Goal: Task Accomplishment & Management: Complete application form

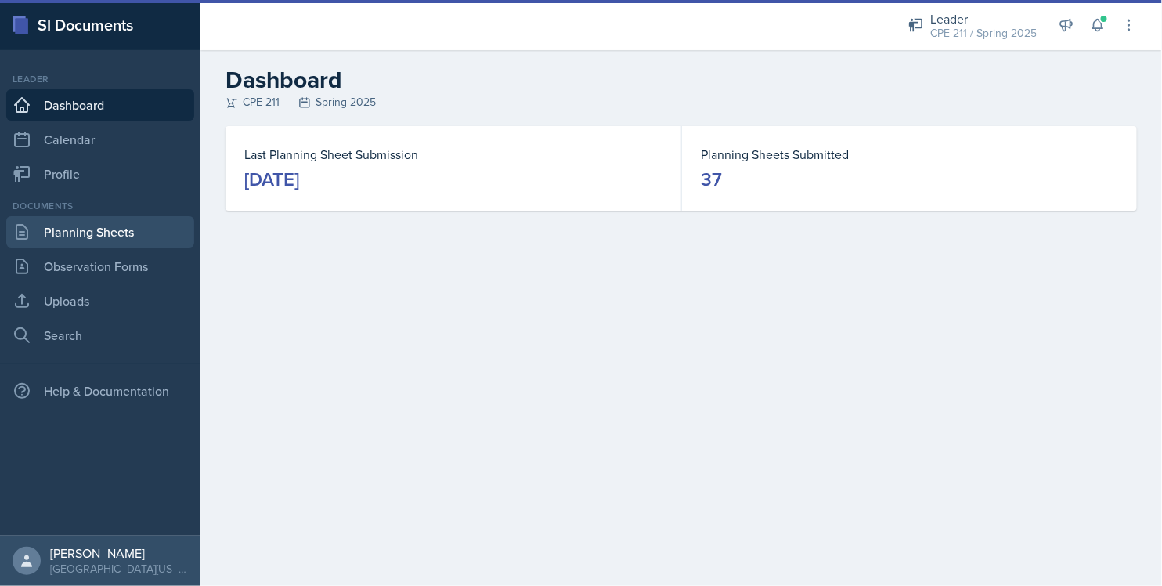
click at [132, 230] on link "Planning Sheets" at bounding box center [100, 231] width 188 height 31
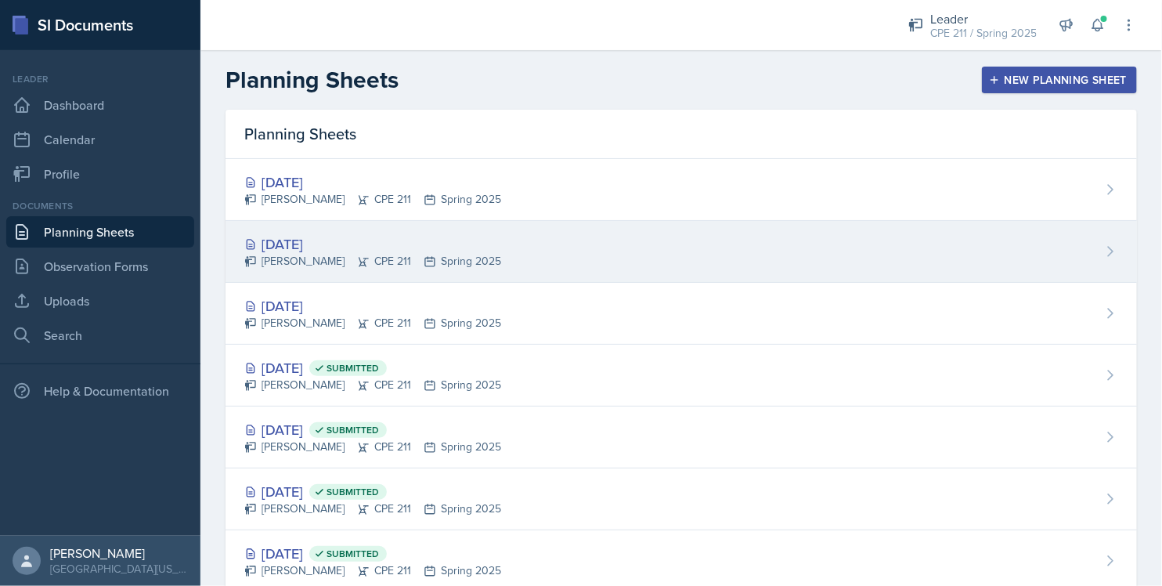
click at [383, 258] on div "[PERSON_NAME] CPE 211 Spring 2025" at bounding box center [372, 261] width 257 height 16
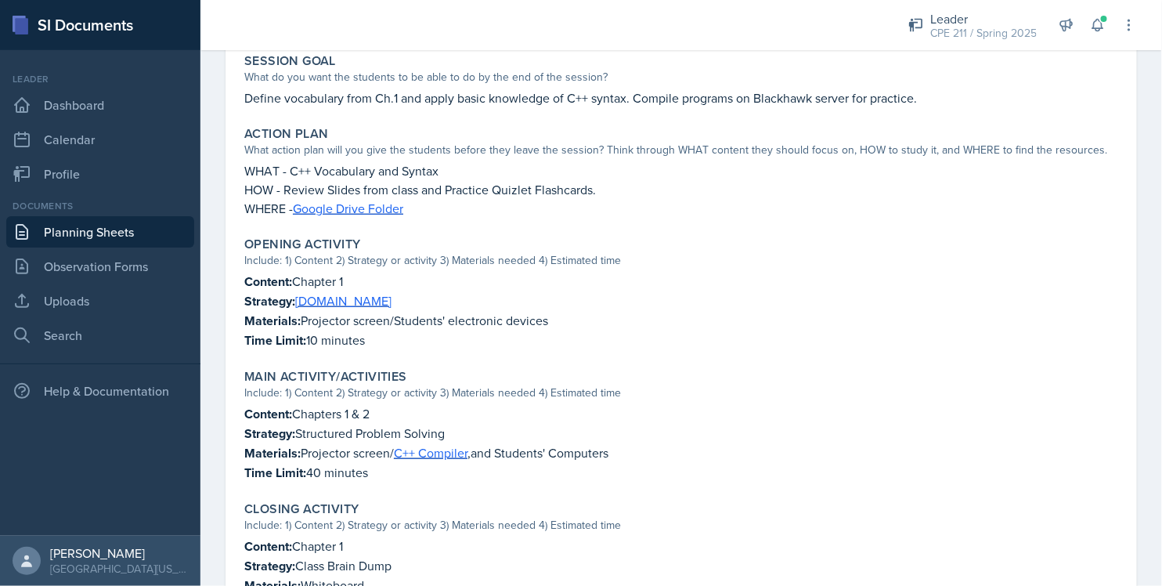
scroll to position [313, 0]
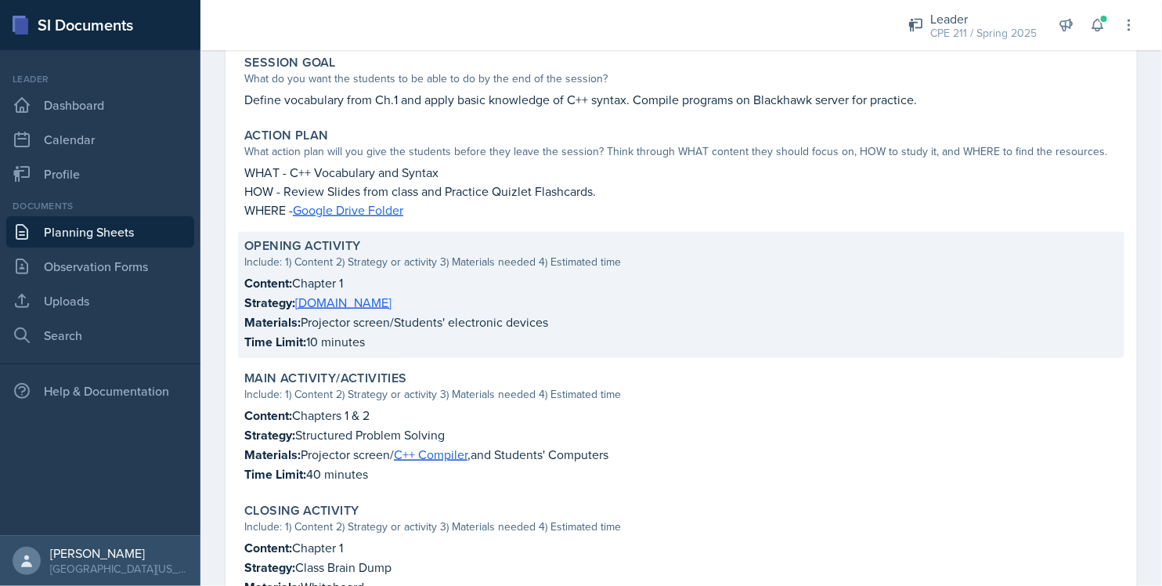
click at [363, 304] on p "Strategy: [DOMAIN_NAME]" at bounding box center [681, 303] width 874 height 20
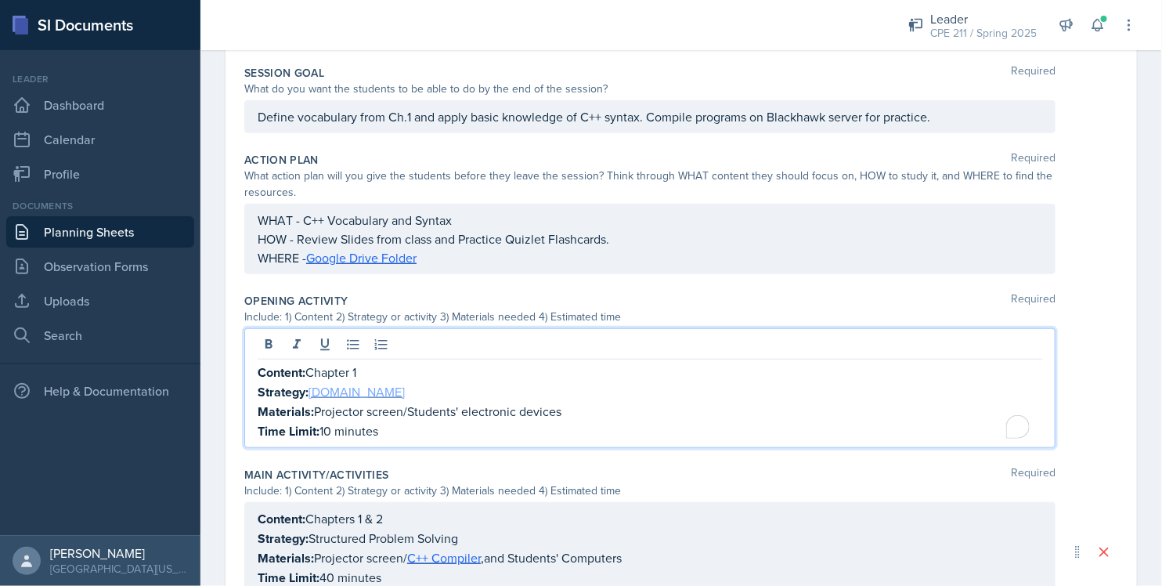
drag, startPoint x: 365, startPoint y: 361, endPoint x: 332, endPoint y: 384, distance: 40.0
click at [332, 384] on p "Strategy: [DOMAIN_NAME]" at bounding box center [650, 392] width 784 height 20
drag, startPoint x: 391, startPoint y: 392, endPoint x: 311, endPoint y: 391, distance: 80.6
click at [311, 391] on p "Strategy: [DOMAIN_NAME]" at bounding box center [650, 392] width 784 height 20
click at [590, 392] on p "Strategy: Chapter 1" at bounding box center [650, 392] width 784 height 20
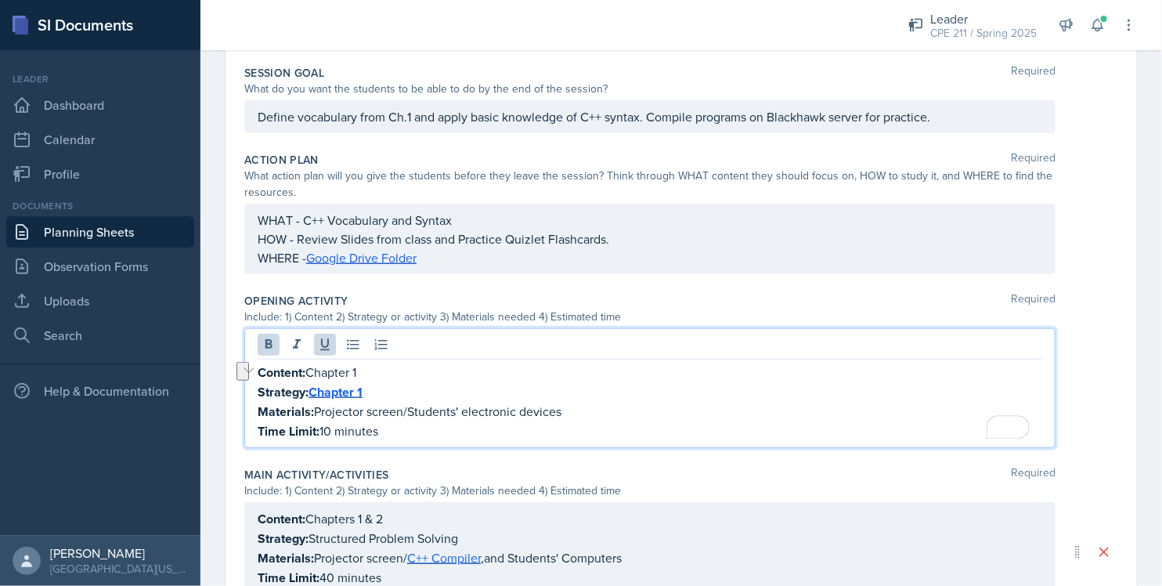
scroll to position [425, 0]
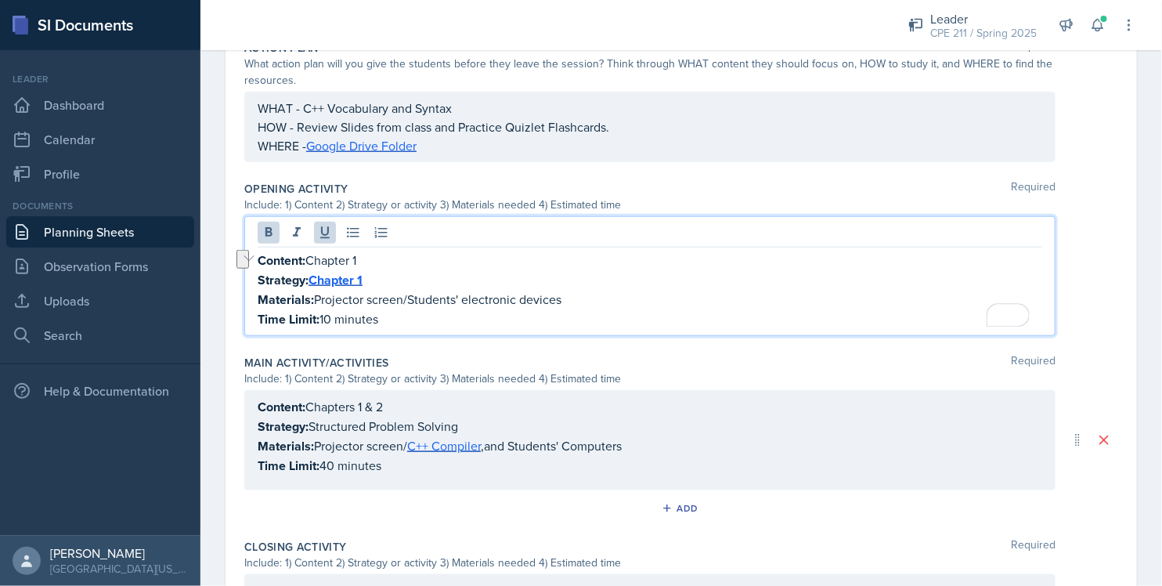
click at [1087, 292] on div "Content: Chapter 1 Strategy: Chapter 1 Materials: Projector screen/Students' el…" at bounding box center [681, 276] width 874 height 120
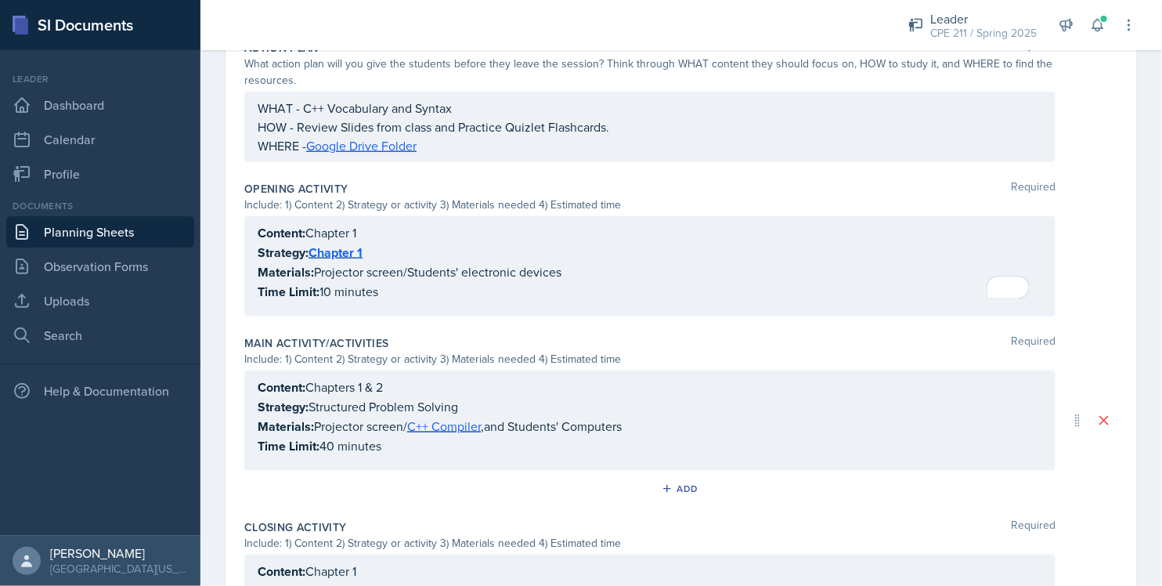
click at [402, 382] on div "Content: Chapters 1 & 2 Strategy: Structured Problem Solving Materials: Project…" at bounding box center [649, 420] width 811 height 100
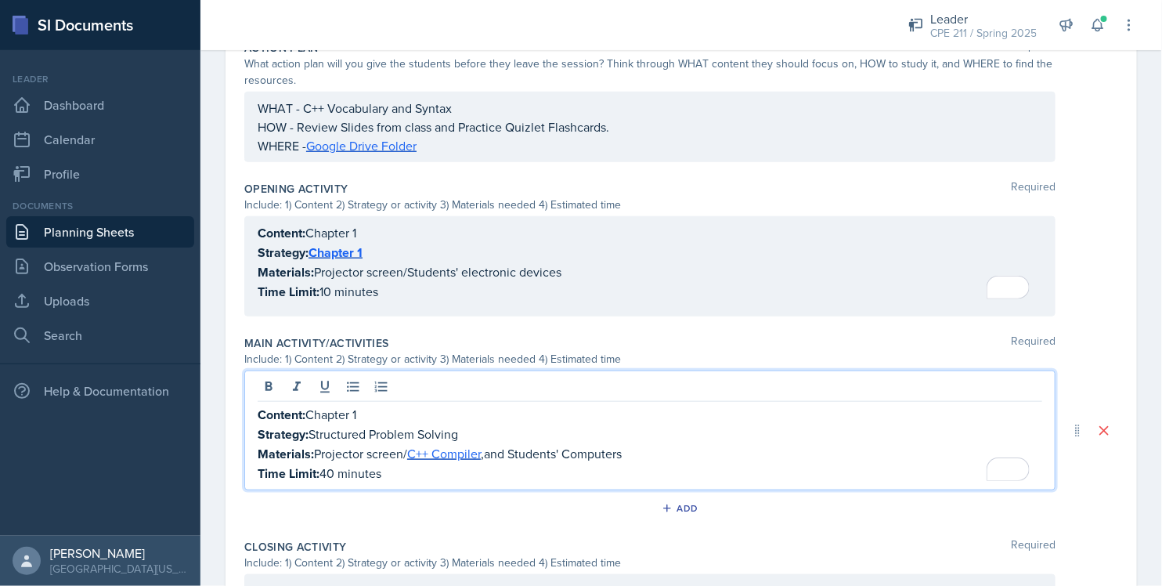
click at [473, 331] on div "Main Activity/Activities Required Include: 1) Content 2) Strategy or activity 3…" at bounding box center [681, 431] width 874 height 204
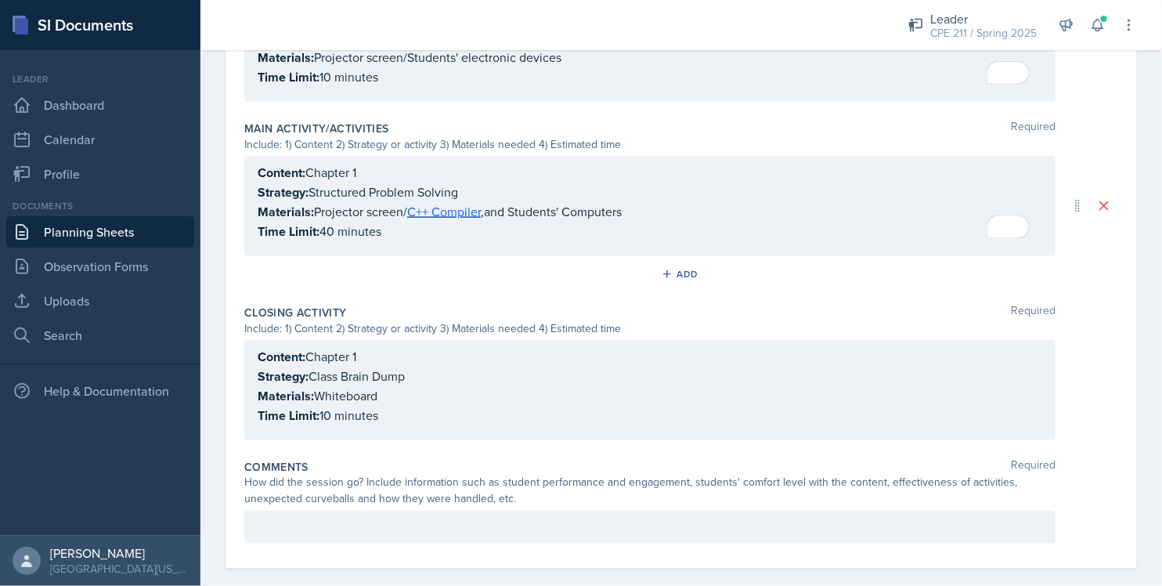
scroll to position [639, 0]
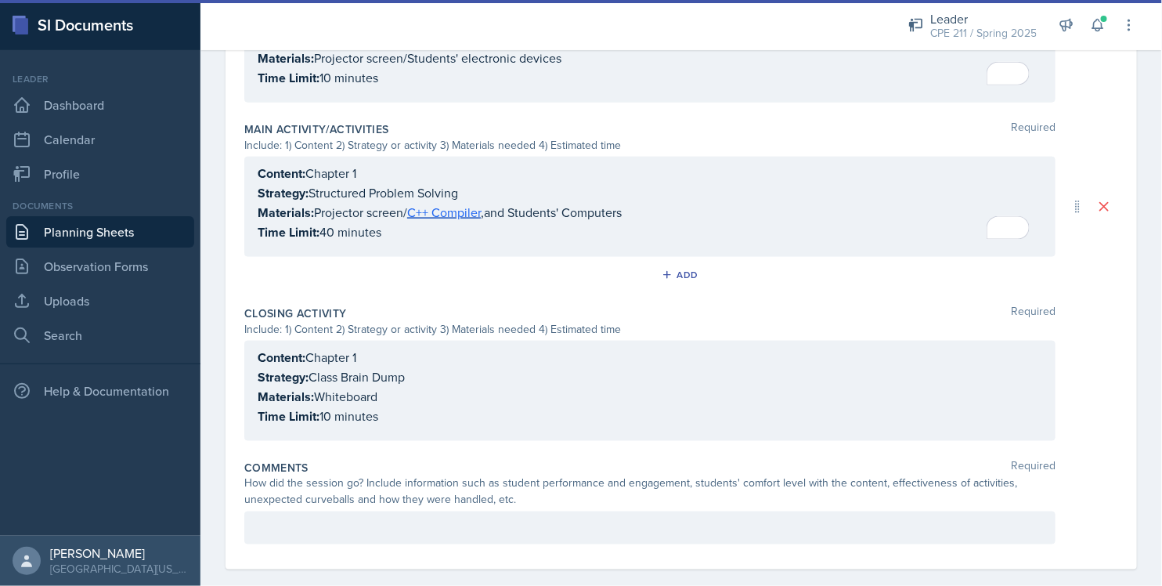
click at [394, 171] on div "Content: Chapter 1 Strategy: Structured Problem Solving Materials: Projector sc…" at bounding box center [649, 207] width 811 height 100
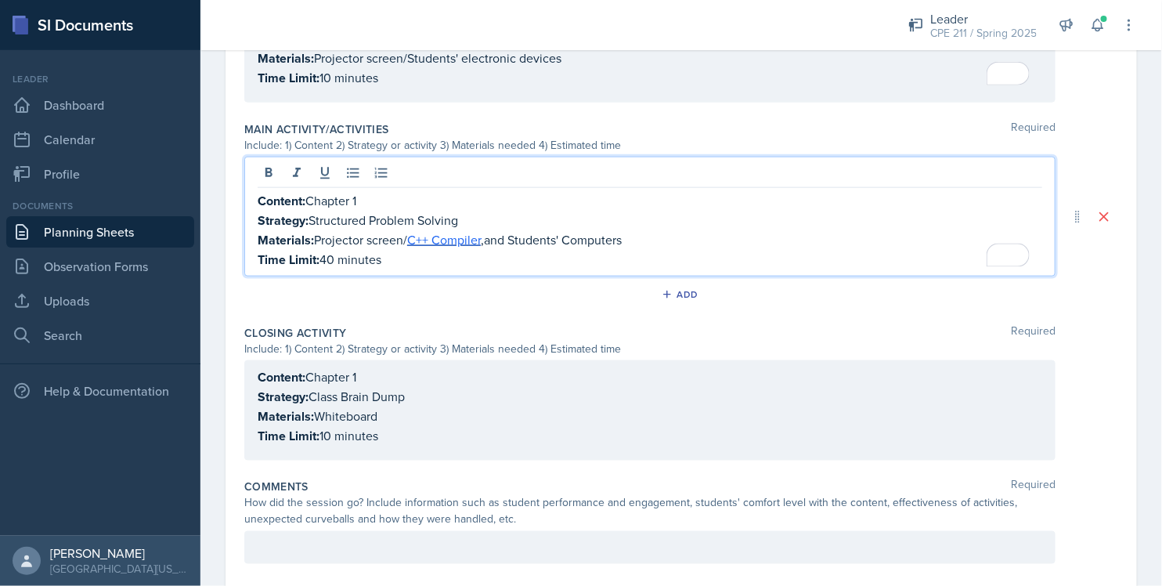
click at [312, 201] on p "Content: Chapter 1" at bounding box center [650, 201] width 784 height 20
click at [367, 320] on div "Closing Activity Required Include: 1) Content 2) Strategy or activity 3) Materi…" at bounding box center [681, 396] width 874 height 154
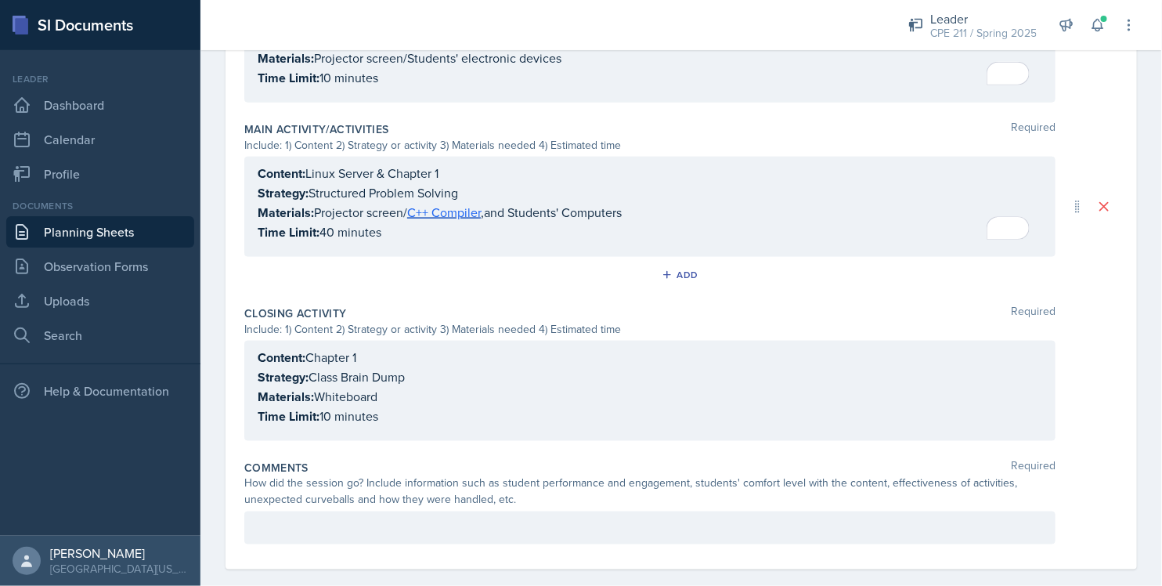
click at [367, 321] on div "Include: 1) Content 2) Strategy or activity 3) Materials needed 4) Estimated ti…" at bounding box center [649, 329] width 811 height 16
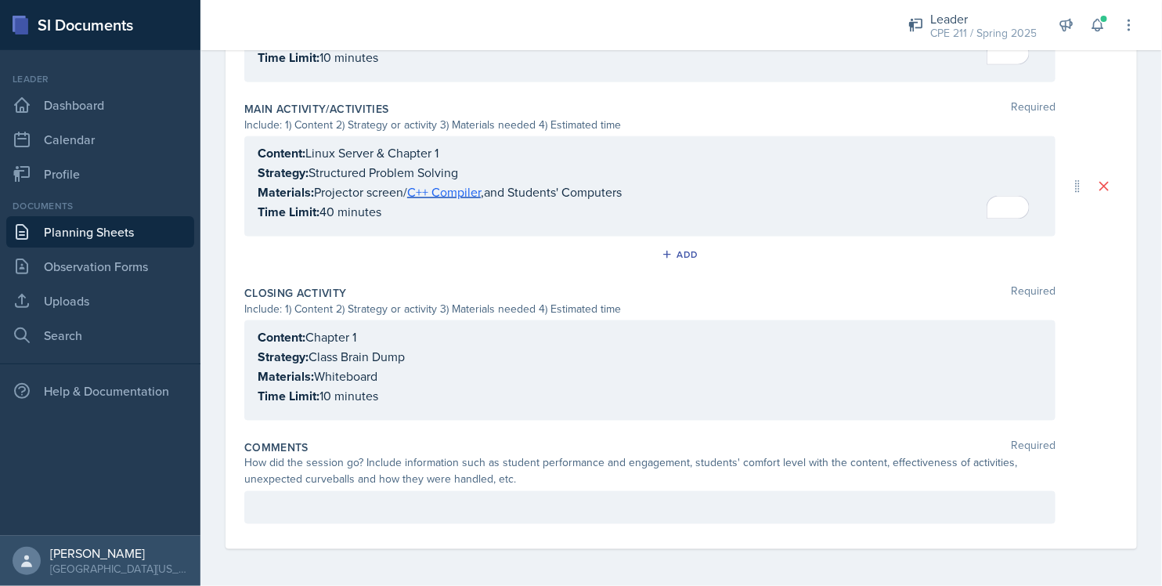
scroll to position [677, 0]
click at [343, 355] on p "Strategy: Class Brain Dump" at bounding box center [650, 356] width 784 height 20
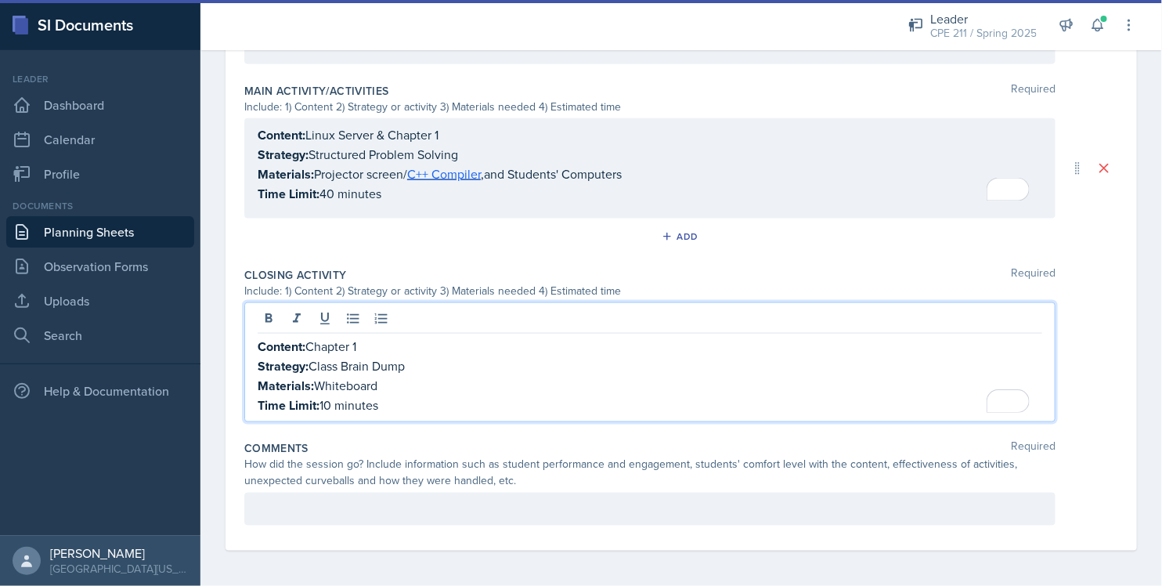
click at [438, 238] on div "Add" at bounding box center [681, 240] width 874 height 30
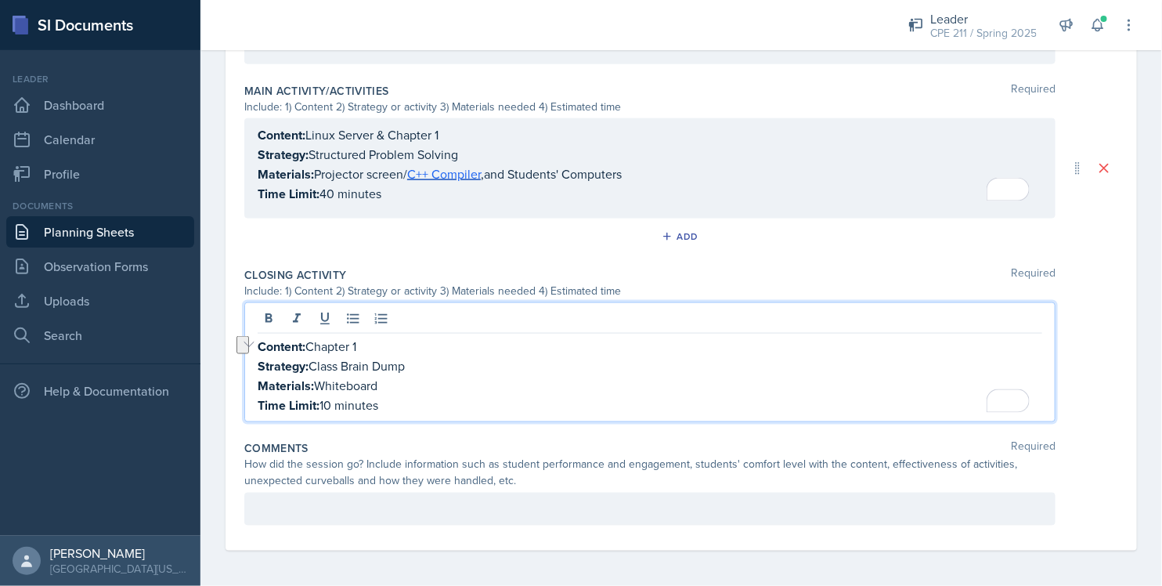
drag, startPoint x: 416, startPoint y: 358, endPoint x: 311, endPoint y: 367, distance: 105.3
click at [311, 367] on p "Strategy: Class Brain Dump" at bounding box center [650, 366] width 784 height 20
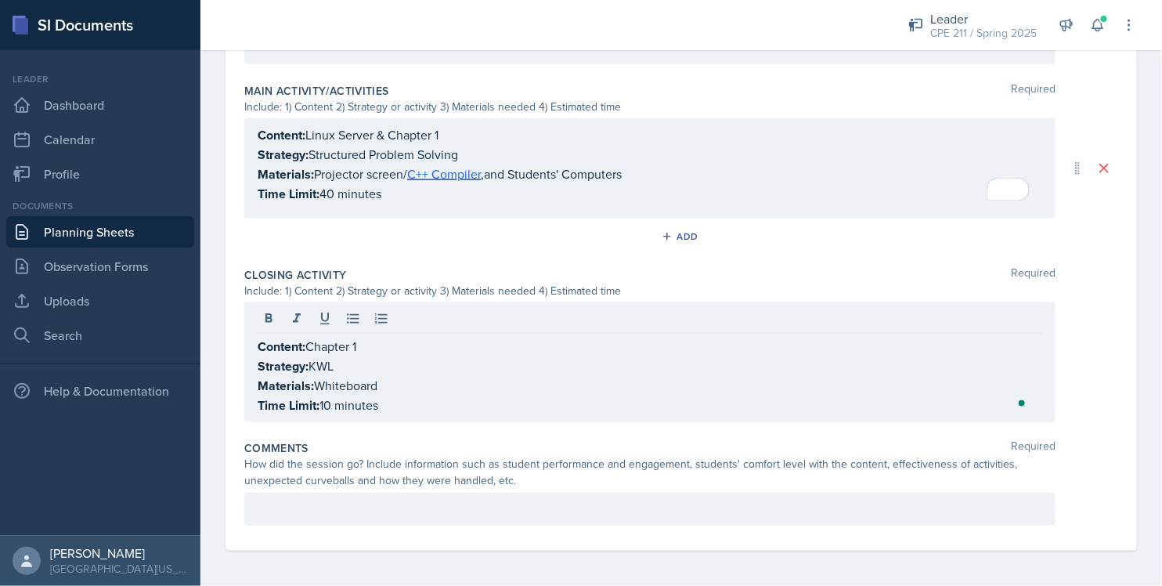
click at [421, 250] on div "Add" at bounding box center [681, 240] width 874 height 30
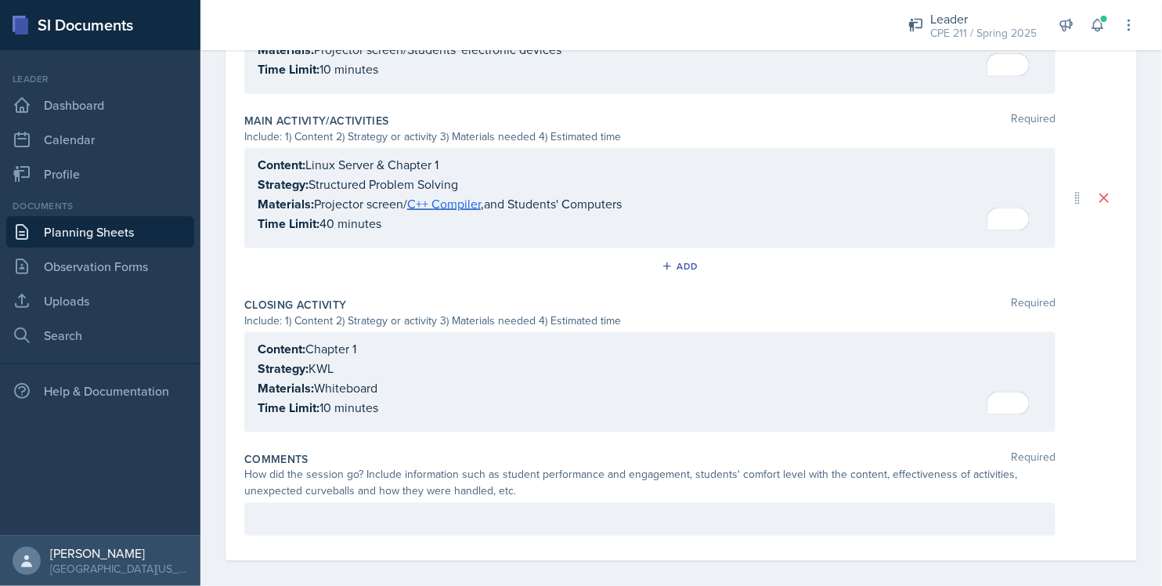
scroll to position [633, 0]
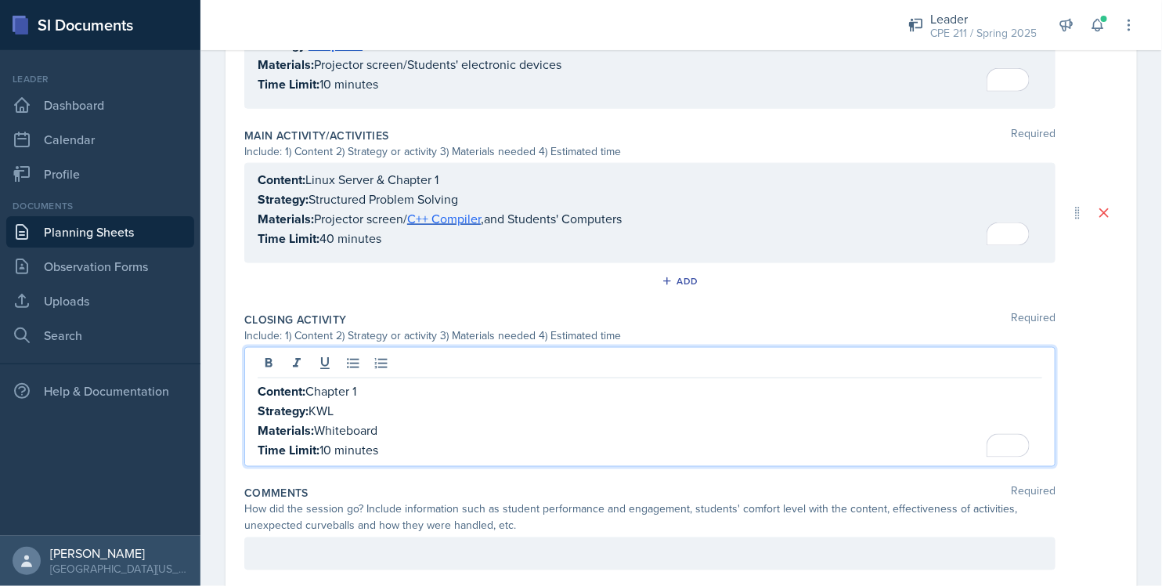
click at [370, 362] on div "Content: Chapter 1 Strategy: KWL Materials: Whiteboard Time Limit: 10 minutes" at bounding box center [649, 407] width 811 height 120
click at [544, 301] on div "Main Activity/Activities Required Include: 1) Content 2) Strategy or activity 3…" at bounding box center [681, 213] width 874 height 184
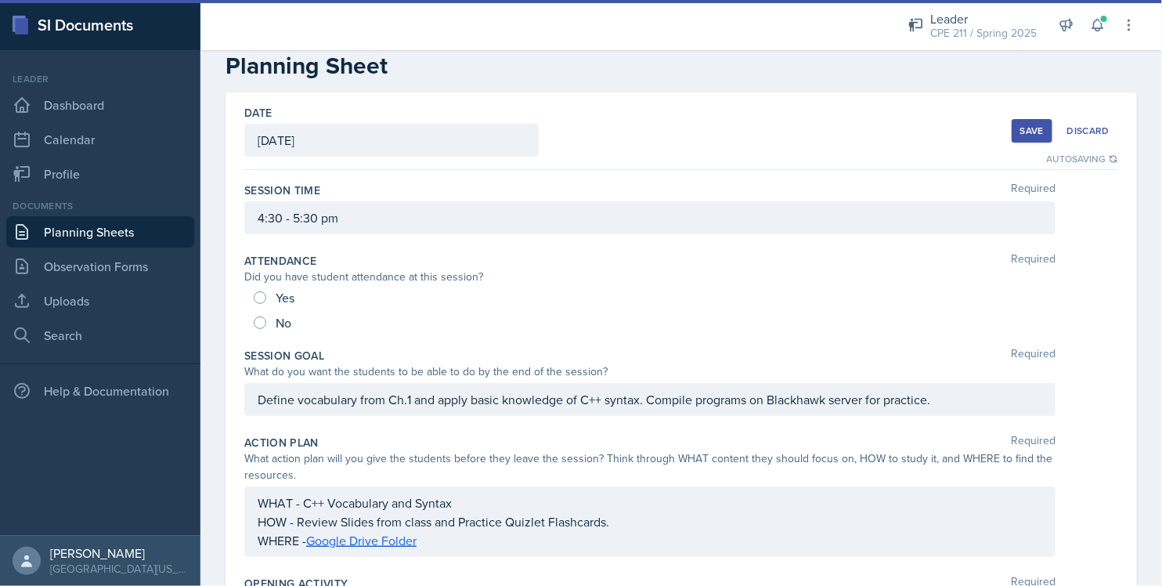
scroll to position [0, 0]
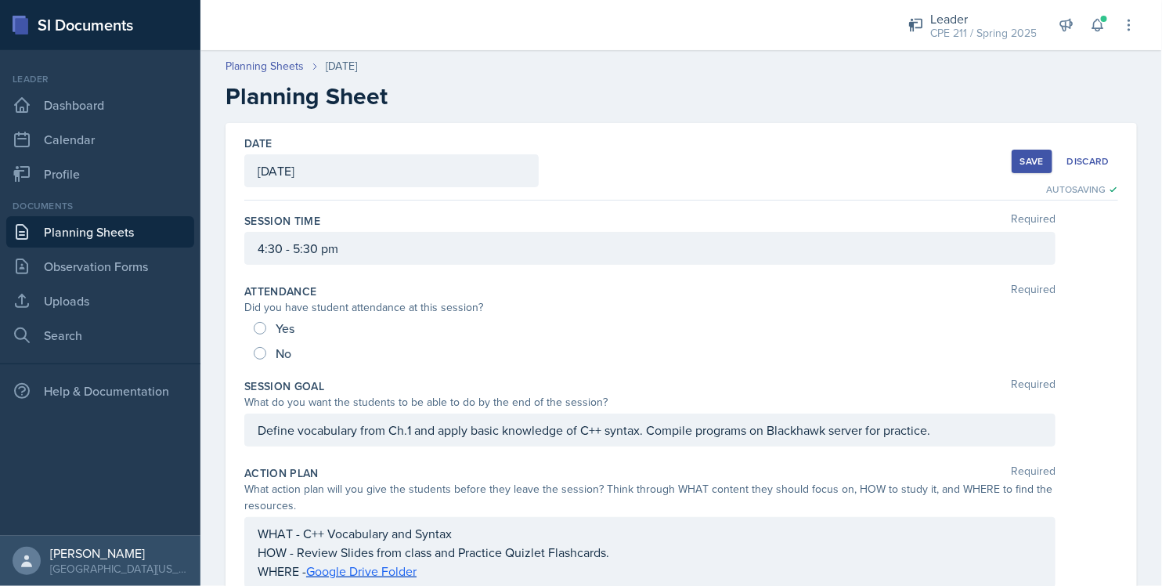
click at [1020, 155] on div "Save" at bounding box center [1031, 161] width 23 height 13
